Goal: Navigation & Orientation: Find specific page/section

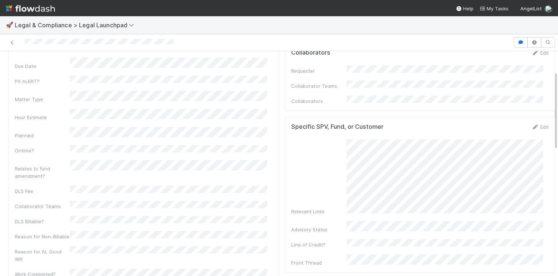
scroll to position [86, 0]
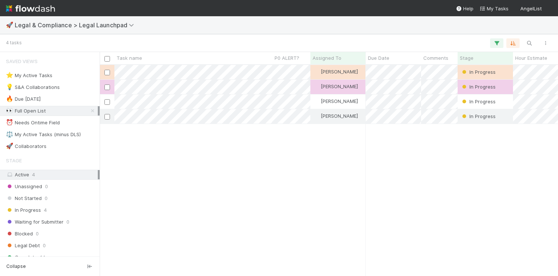
scroll to position [205, 453]
